Goal: Task Accomplishment & Management: Complete application form

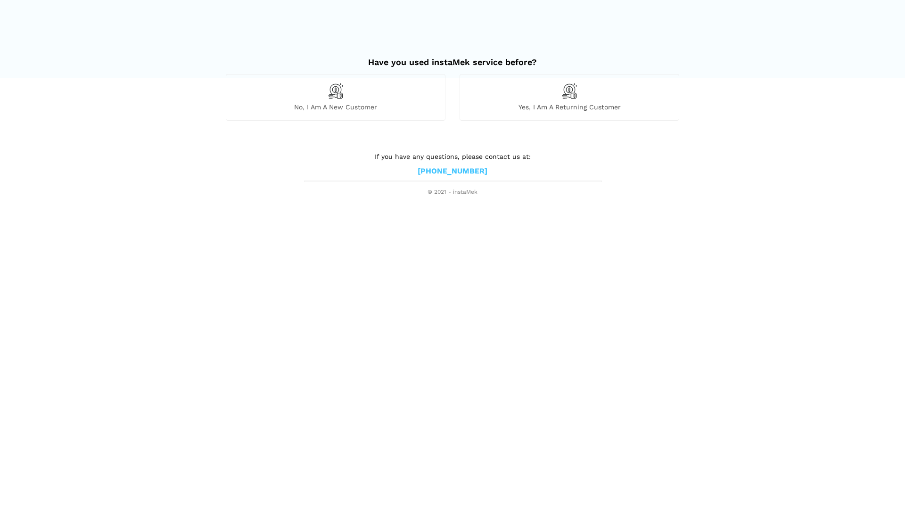
click at [353, 94] on div "No, I am a new customer" at bounding box center [336, 97] width 220 height 46
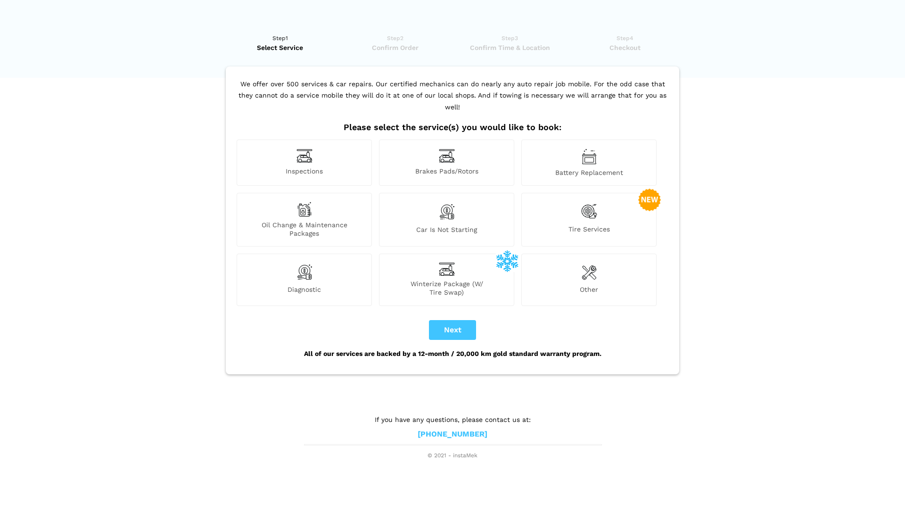
click at [445, 204] on img at bounding box center [447, 212] width 16 height 20
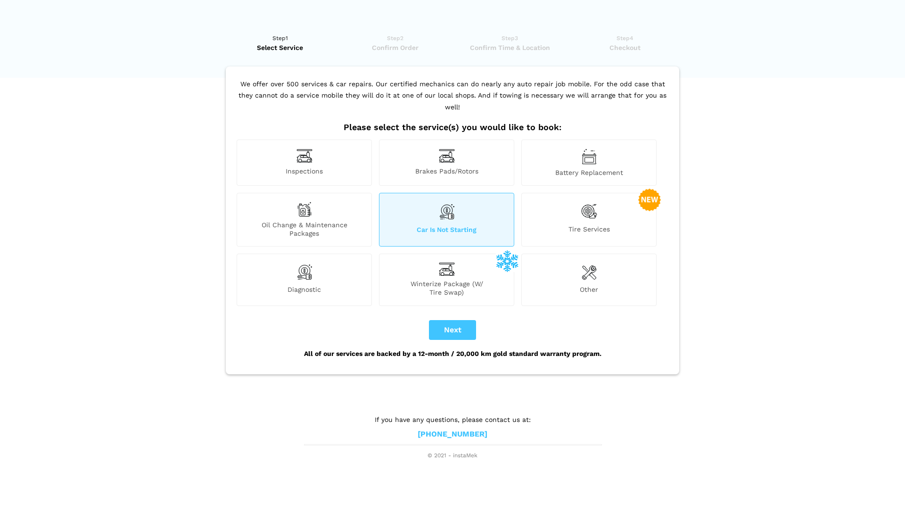
click at [456, 320] on button "Next" at bounding box center [452, 330] width 47 height 20
checkbox input "true"
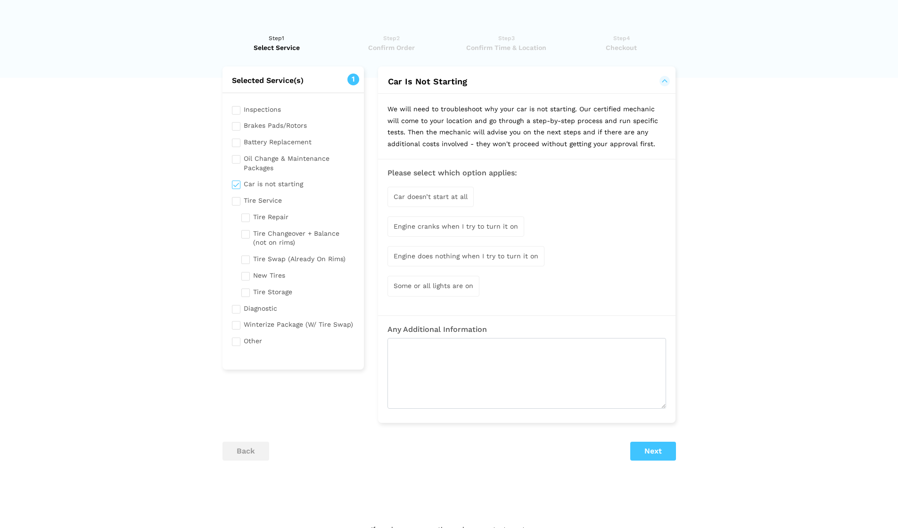
click at [425, 196] on span "Car doesn’t start at all" at bounding box center [431, 197] width 74 height 8
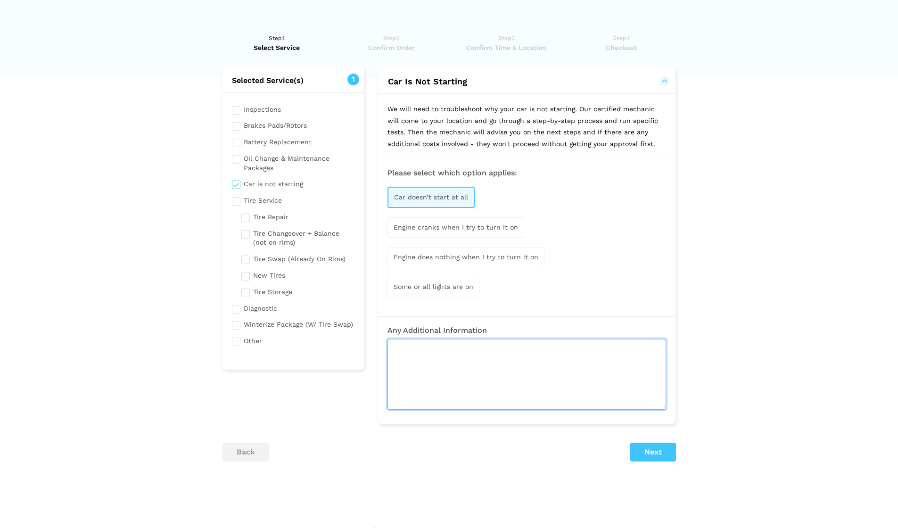
click at [510, 365] on textarea at bounding box center [527, 374] width 279 height 71
paste textarea "I have a Mazda 3 from 2013 - it won't start. When I use jumper cables the car s…"
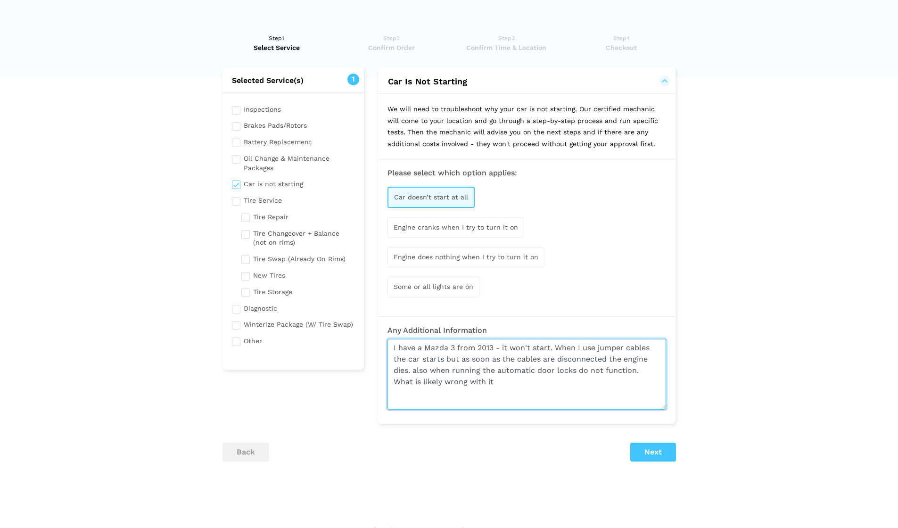
drag, startPoint x: 487, startPoint y: 378, endPoint x: 392, endPoint y: 379, distance: 94.8
click at [392, 379] on textarea "I have a Mazda 3 from 2013 - it won't start. When I use jumper cables the car s…" at bounding box center [527, 374] width 279 height 71
type textarea "I have a Mazda 3 from 2013 - it won't start. When I use jumper cables the car s…"
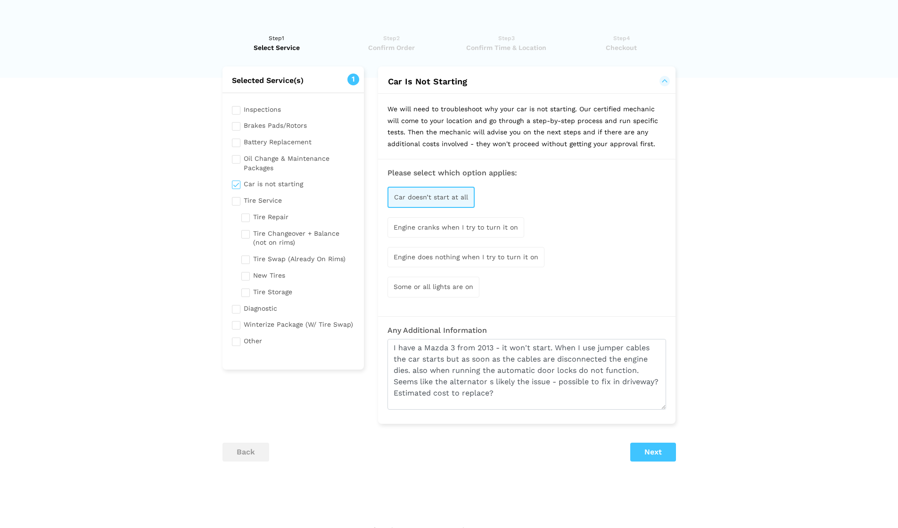
click at [650, 448] on button "Next" at bounding box center [653, 452] width 46 height 19
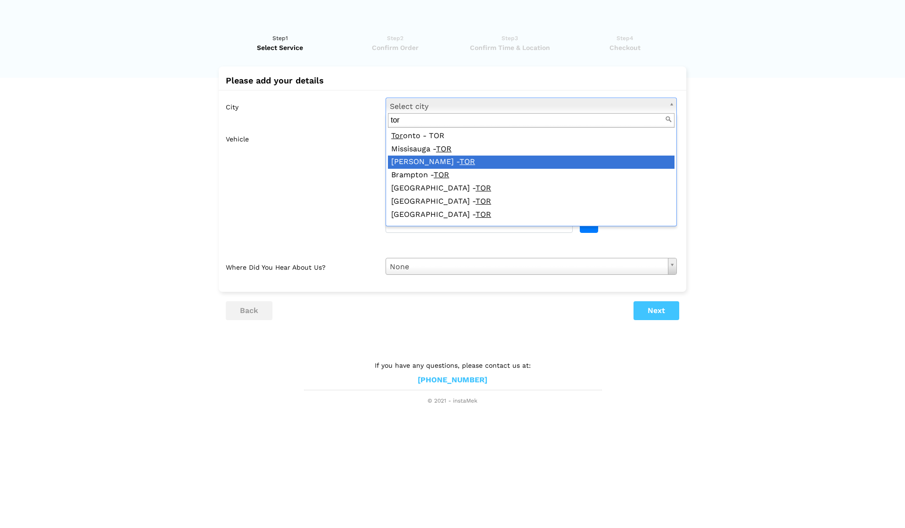
type input "tor"
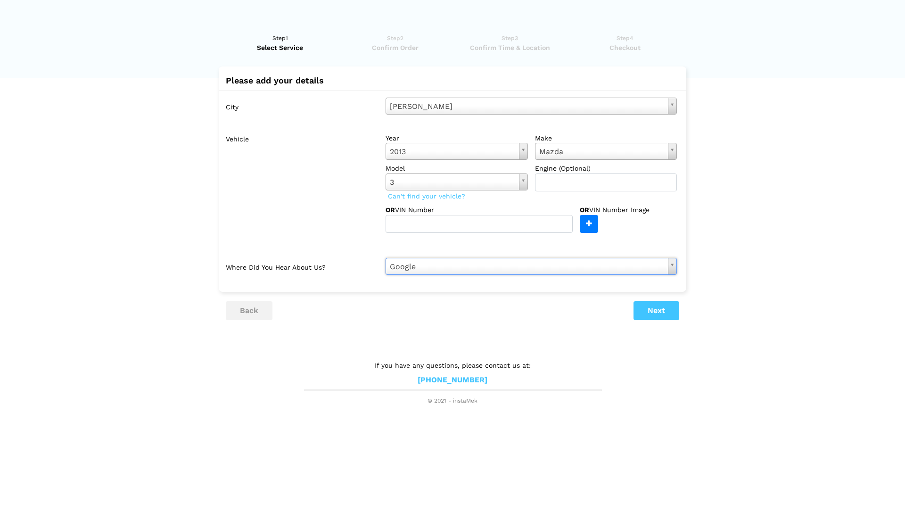
click at [659, 309] on button "Next" at bounding box center [657, 310] width 46 height 19
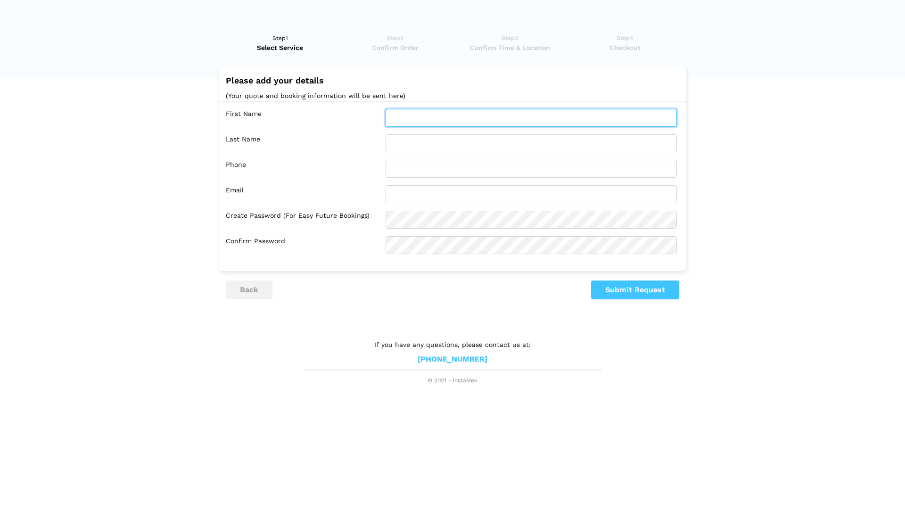
type input "f"
type input "[PERSON_NAME]"
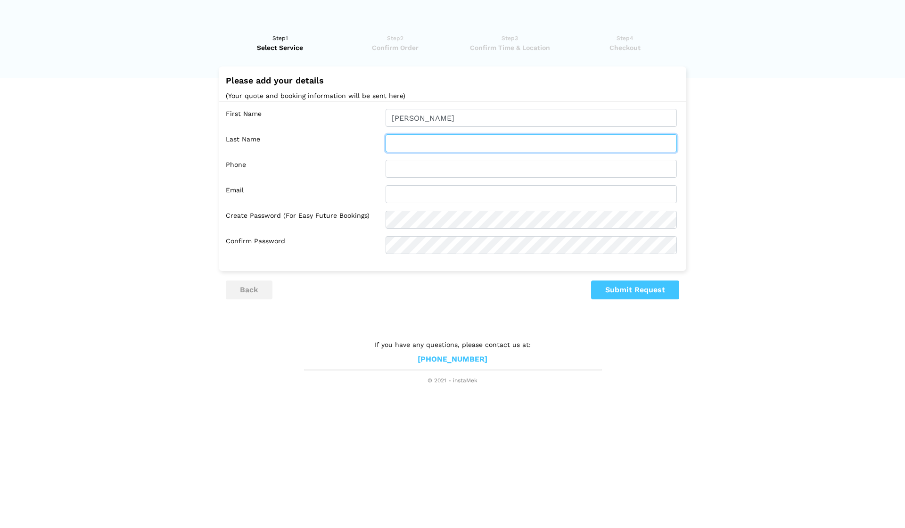
type input "[PERSON_NAME]"
drag, startPoint x: 441, startPoint y: 171, endPoint x: 368, endPoint y: 170, distance: 72.6
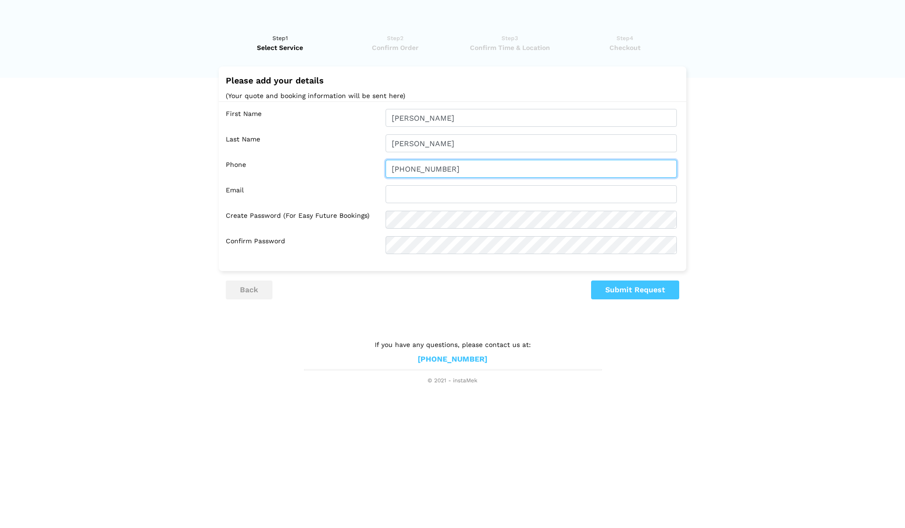
type input "[PHONE_NUMBER]"
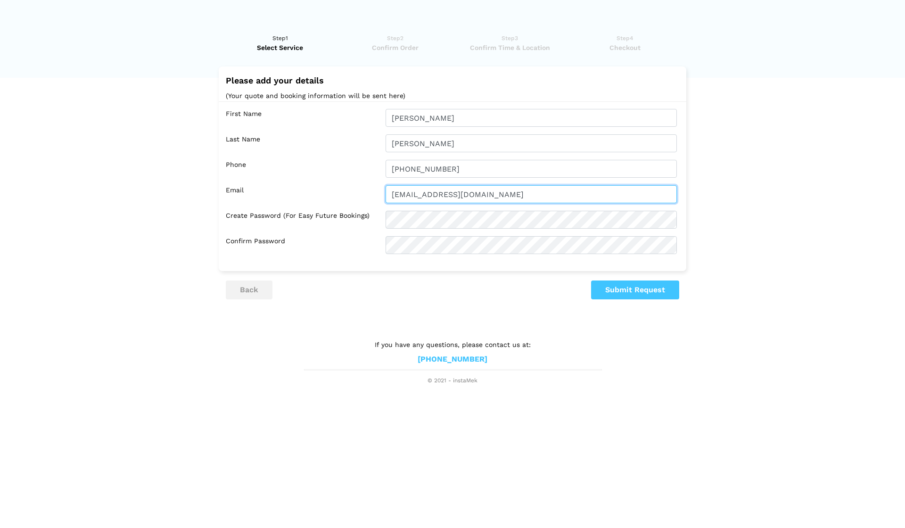
type input "[EMAIL_ADDRESS][DOMAIN_NAME]"
click at [661, 290] on button "Submit Request" at bounding box center [635, 289] width 88 height 19
